Goal: Obtain resource: Obtain resource

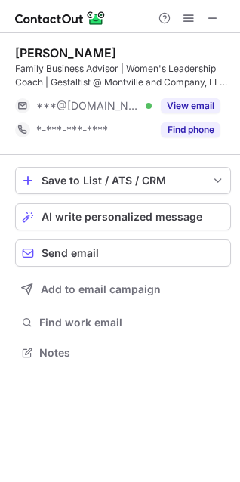
scroll to position [342, 240]
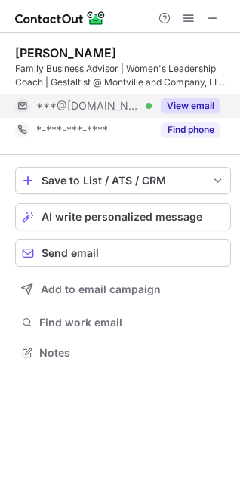
click at [183, 107] on button "View email" at bounding box center [191, 105] width 60 height 15
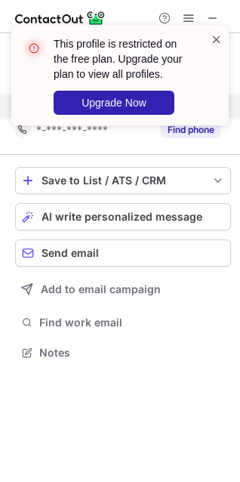
click at [218, 45] on span at bounding box center [217, 39] width 12 height 15
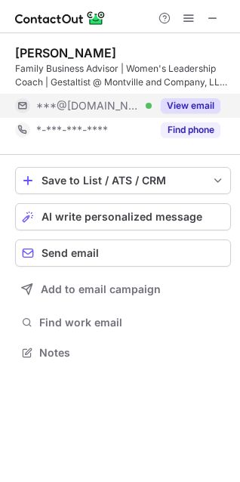
click at [212, 19] on div "This profile is restricted on the free plan. Upgrade your plan to view all prof…" at bounding box center [120, 26] width 242 height 30
click at [209, 23] on span at bounding box center [213, 18] width 12 height 12
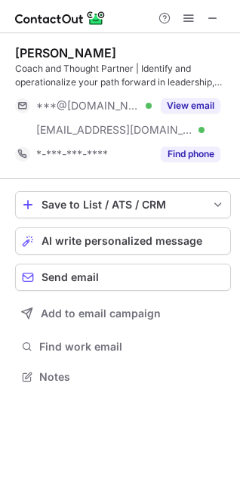
scroll to position [366, 240]
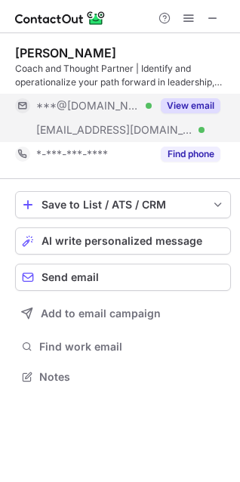
click at [188, 97] on div "View email" at bounding box center [186, 106] width 69 height 24
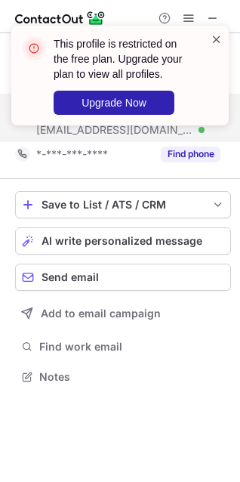
click at [214, 39] on span at bounding box center [217, 39] width 12 height 15
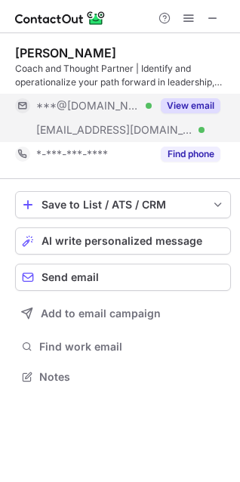
click at [216, 16] on span at bounding box center [213, 18] width 12 height 12
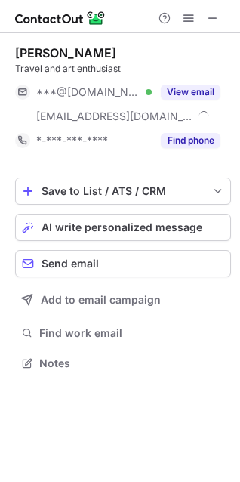
scroll to position [353, 240]
click at [212, 23] on span at bounding box center [213, 18] width 12 height 12
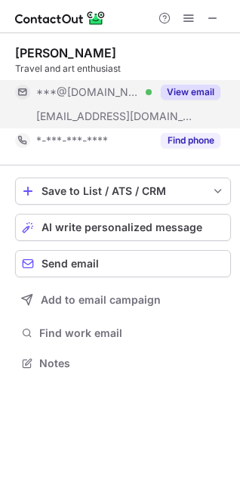
click at [199, 92] on button "View email" at bounding box center [191, 92] width 60 height 15
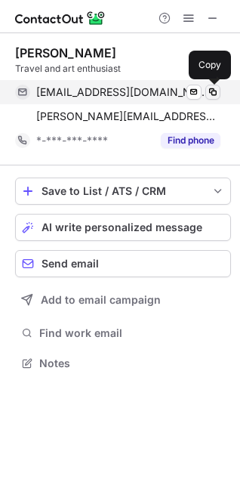
click at [212, 90] on span at bounding box center [213, 92] width 12 height 12
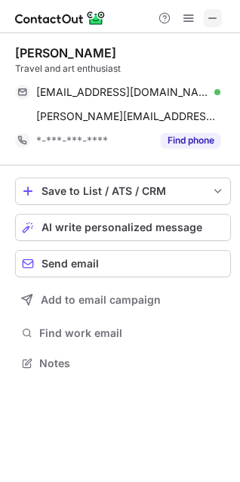
click at [210, 17] on span at bounding box center [213, 18] width 12 height 12
